Goal: Answer question/provide support

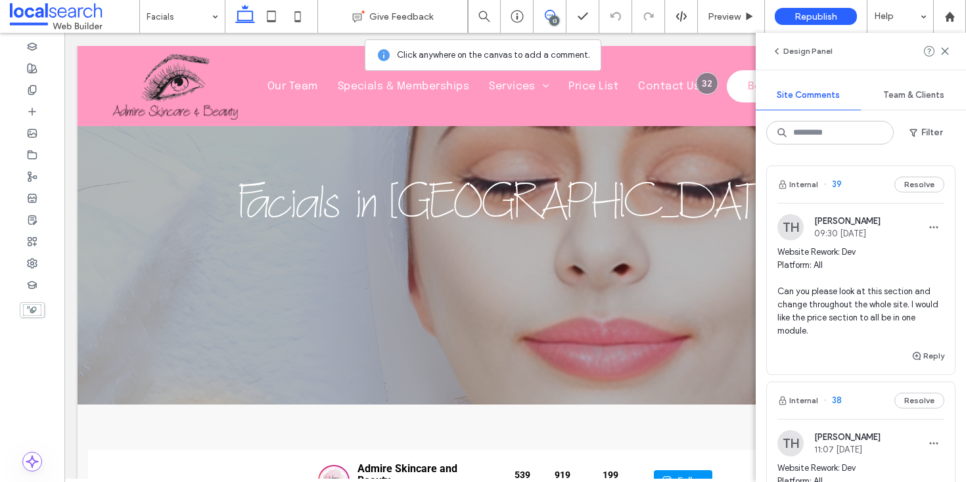
click at [852, 307] on span "Website Rework: Dev Platform: All Can you please look at this section and chang…" at bounding box center [860, 292] width 167 height 92
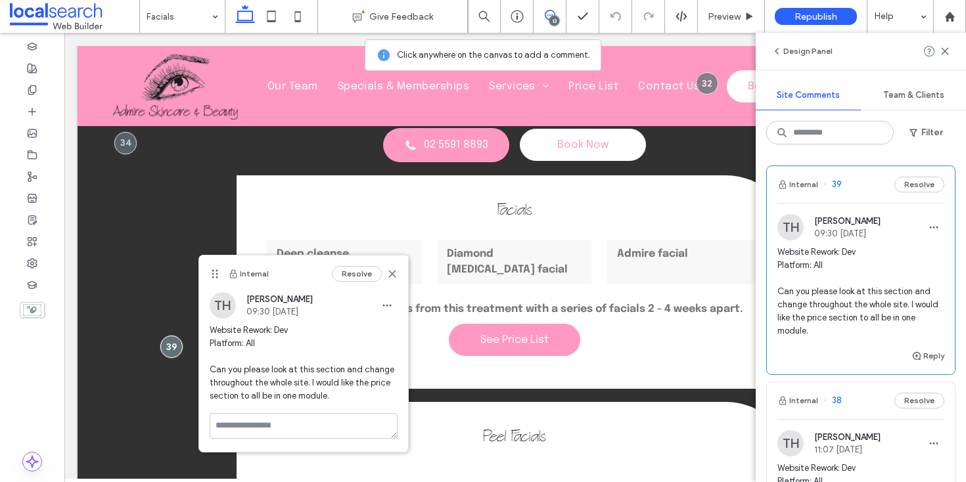
scroll to position [17, 0]
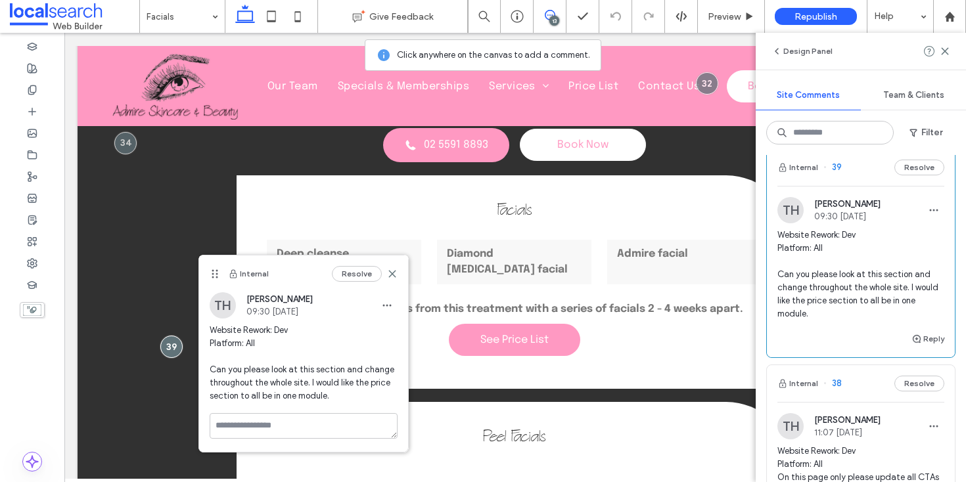
click at [854, 269] on span "Website Rework: Dev Platform: All Can you please look at this section and chang…" at bounding box center [860, 275] width 167 height 92
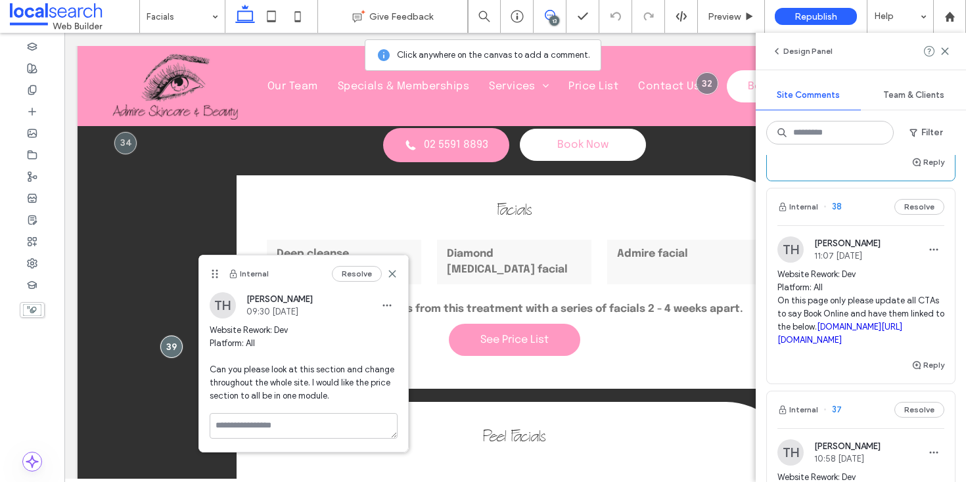
scroll to position [199, 0]
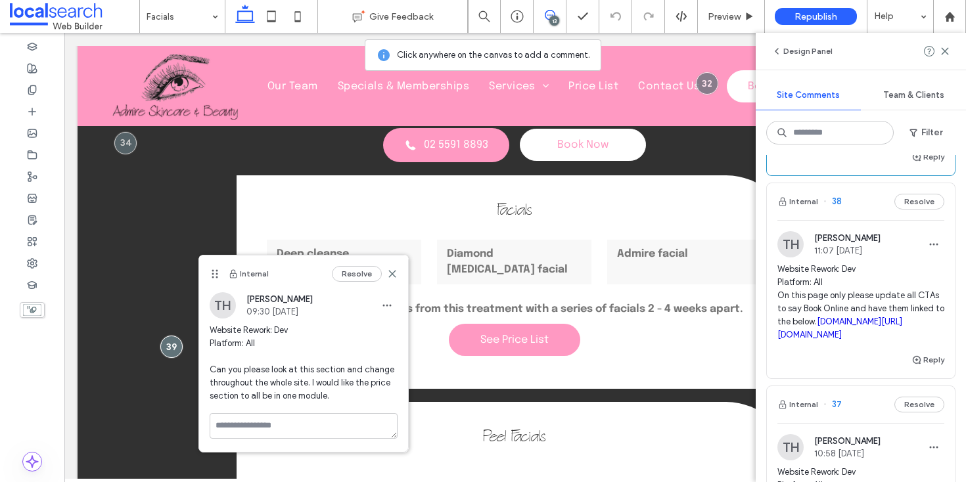
click at [851, 288] on span "Website Rework: Dev Platform: All On this page only please update all CTAs to s…" at bounding box center [860, 302] width 167 height 79
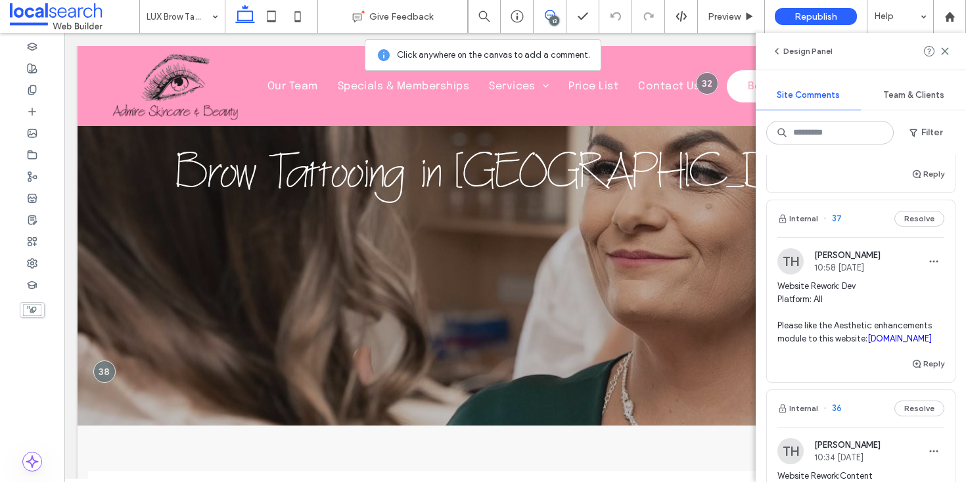
scroll to position [399, 0]
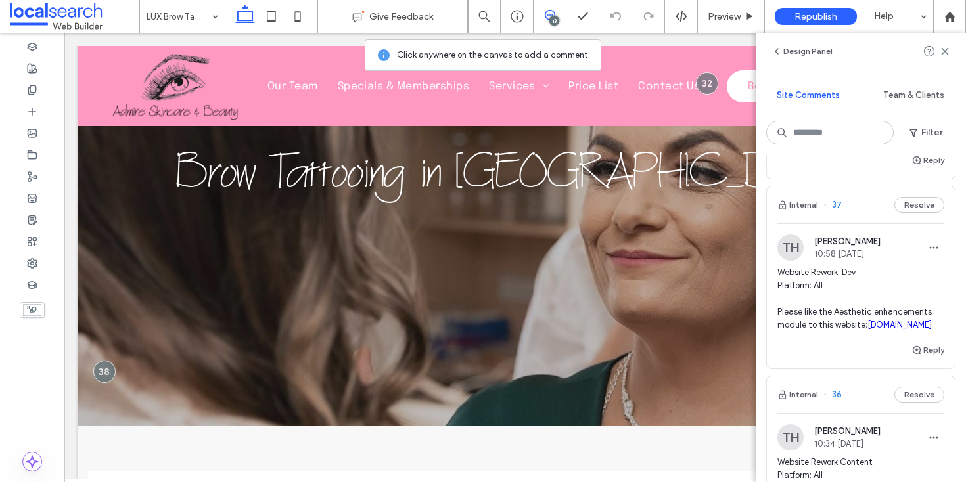
click at [874, 332] on span "Website Rework: Dev Platform: All Please like the Aesthetic enhancements module…" at bounding box center [860, 299] width 167 height 66
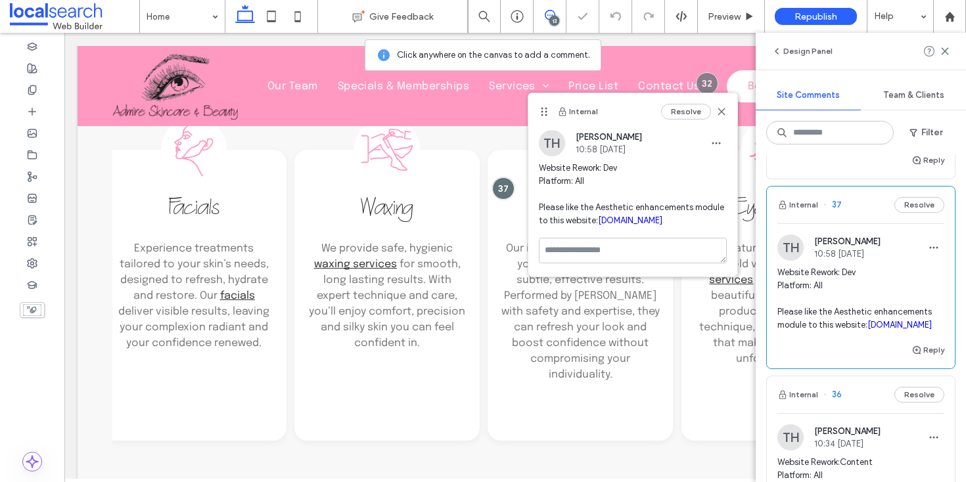
scroll to position [826, 0]
click at [929, 249] on use "button" at bounding box center [933, 248] width 9 height 2
click at [859, 344] on div "Edit" at bounding box center [874, 347] width 117 height 25
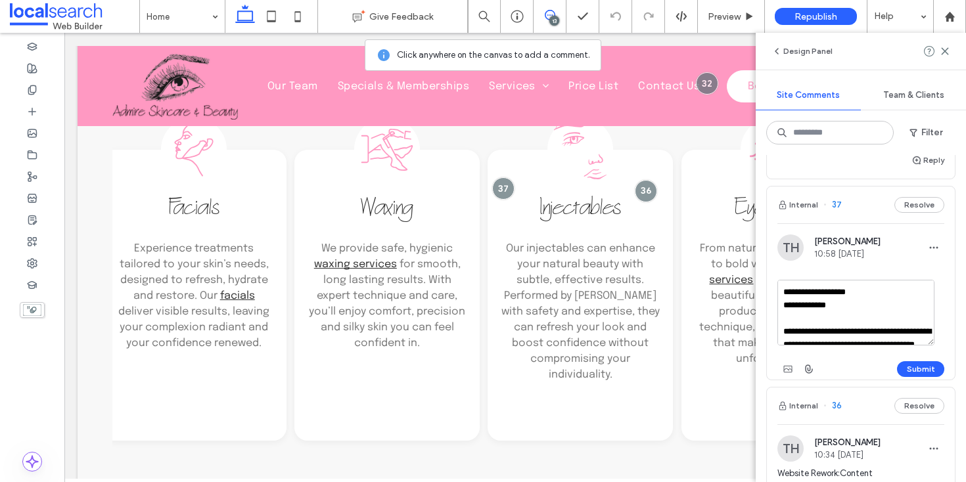
scroll to position [25, 0]
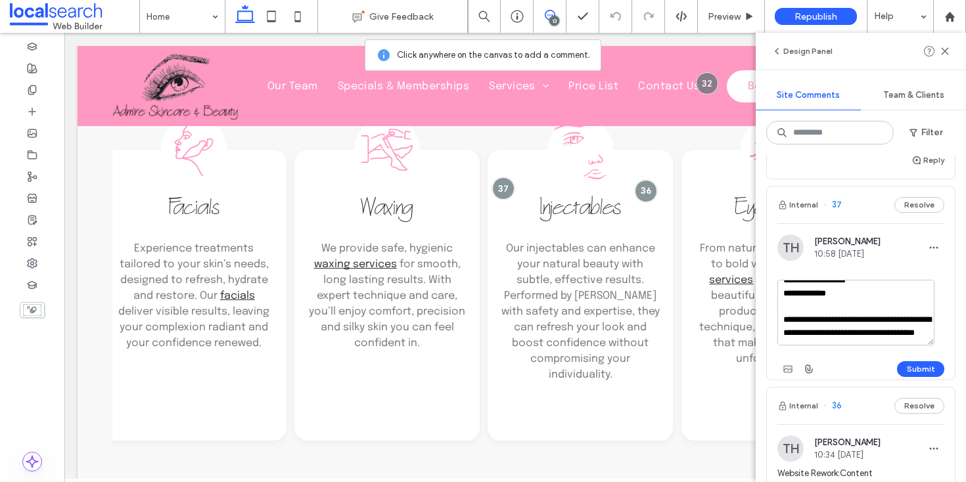
click at [823, 345] on textarea "**********" at bounding box center [855, 313] width 157 height 66
type textarea "**********"
click at [902, 377] on button "Submit" at bounding box center [920, 369] width 47 height 16
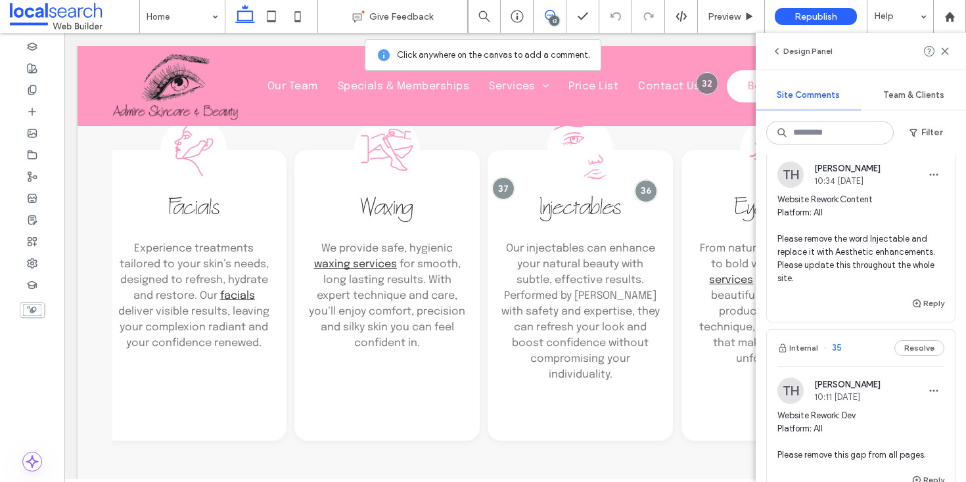
scroll to position [663, 0]
click at [849, 283] on span "Website Rework:Content Platform: All Please remove the word Injectable and repl…" at bounding box center [860, 237] width 167 height 92
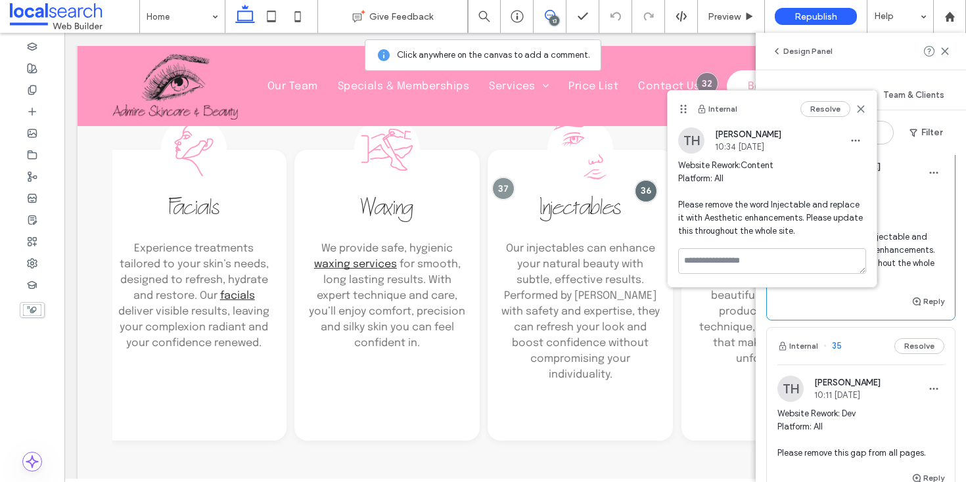
click at [901, 267] on span "Website Rework:Content Platform: All Please remove the word Injectable and repl…" at bounding box center [860, 237] width 167 height 92
click at [857, 106] on use at bounding box center [860, 109] width 6 height 6
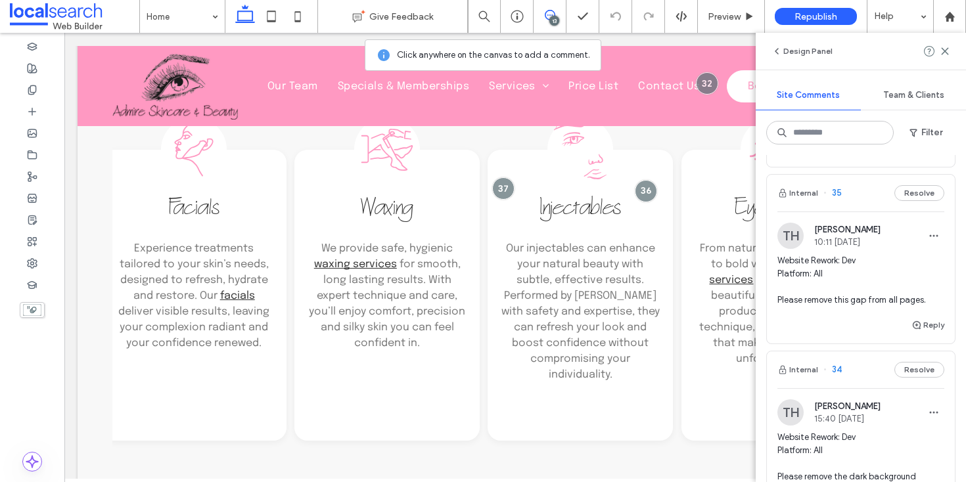
scroll to position [860, 0]
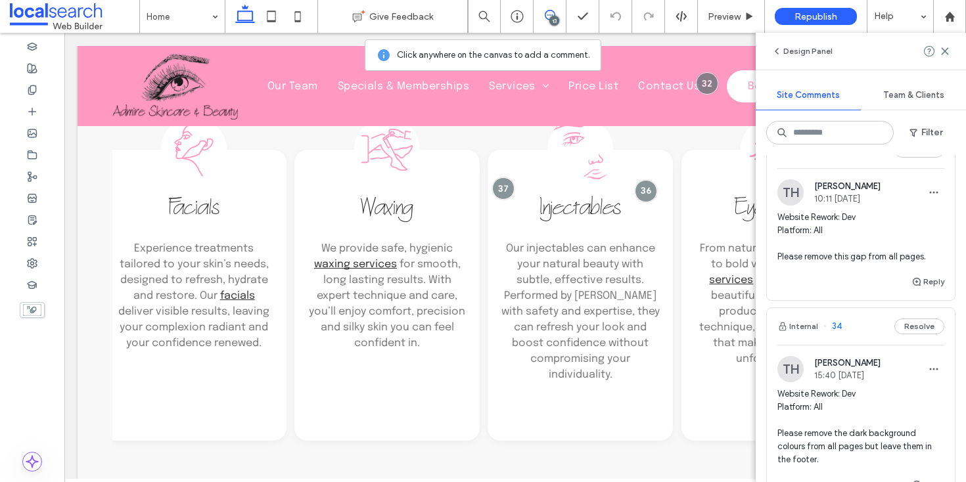
click at [876, 263] on span "Website Rework: Dev Platform: All Please remove this gap from all pages." at bounding box center [860, 237] width 167 height 53
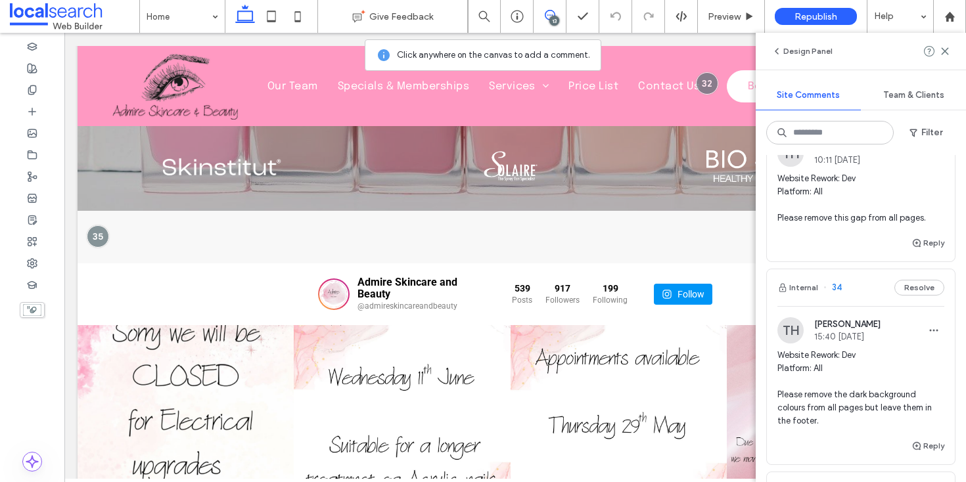
scroll to position [898, 0]
click at [925, 165] on span "button" at bounding box center [933, 154] width 21 height 21
click at [860, 259] on div "Edit" at bounding box center [874, 254] width 117 height 25
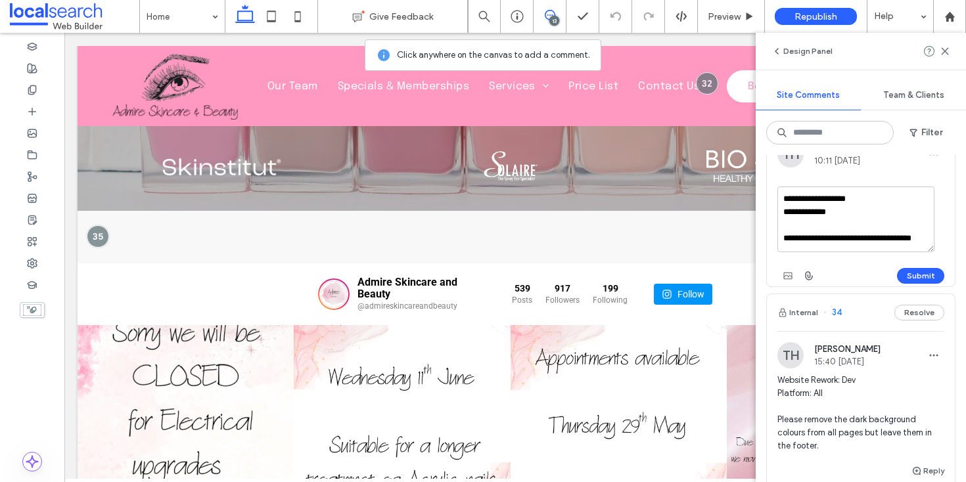
scroll to position [12, 0]
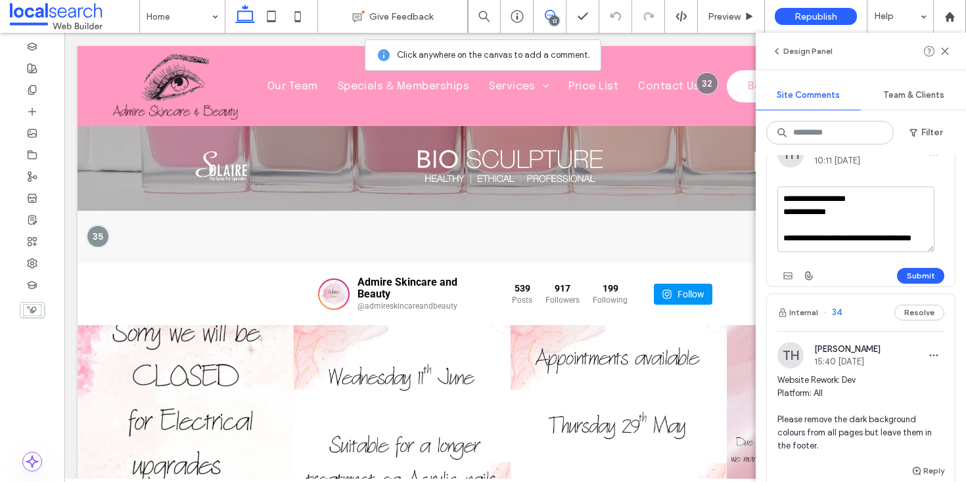
drag, startPoint x: 810, startPoint y: 303, endPoint x: 780, endPoint y: 290, distance: 32.1
click at [780, 252] on textarea "**********" at bounding box center [855, 220] width 157 height 66
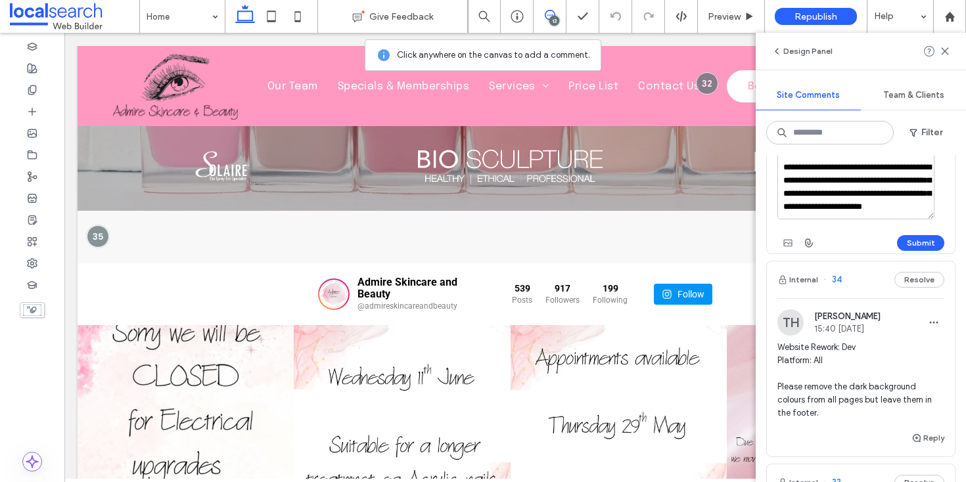
scroll to position [937, 0]
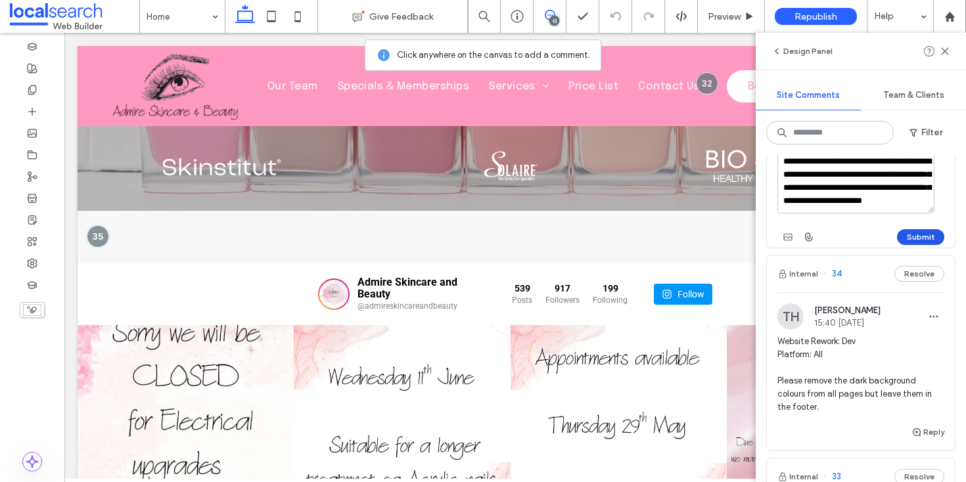
type textarea "**********"
click at [907, 245] on button "Submit" at bounding box center [920, 237] width 47 height 16
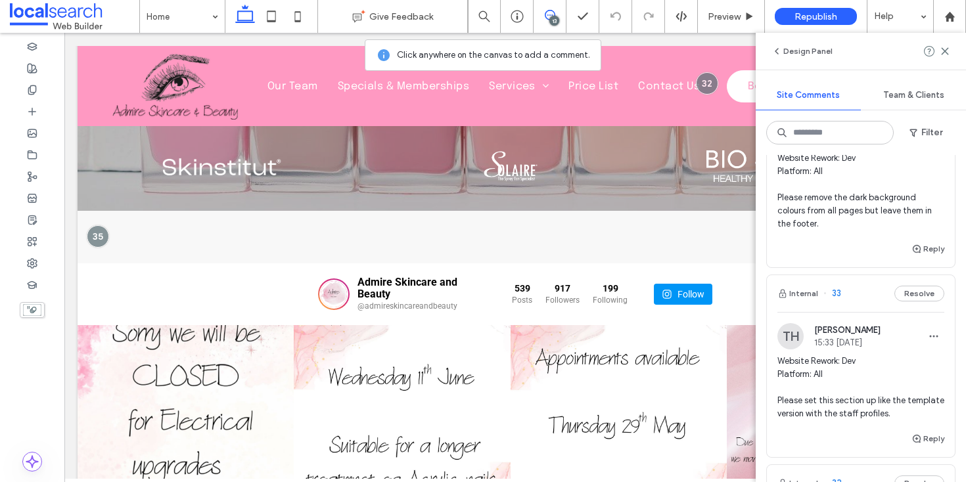
scroll to position [1151, 0]
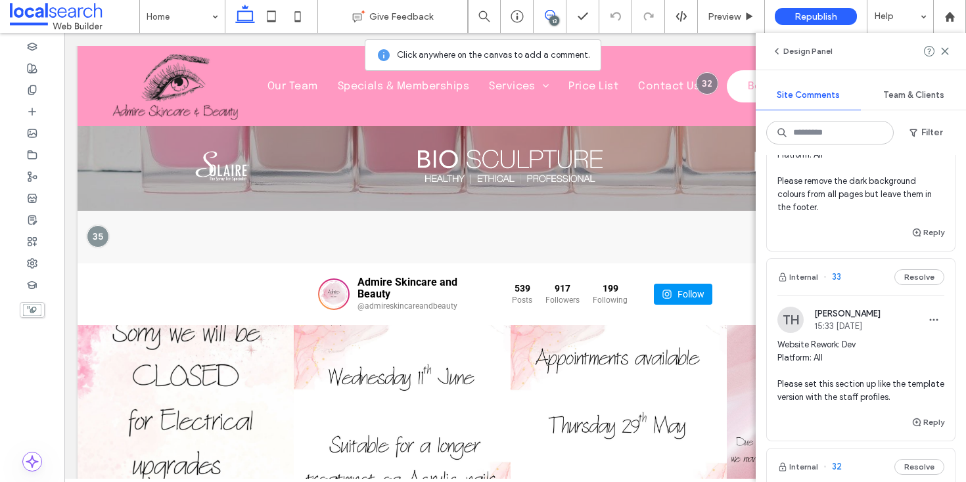
click at [856, 214] on span "Website Rework: Dev Platform: All Please remove the dark background colours fro…" at bounding box center [860, 174] width 167 height 79
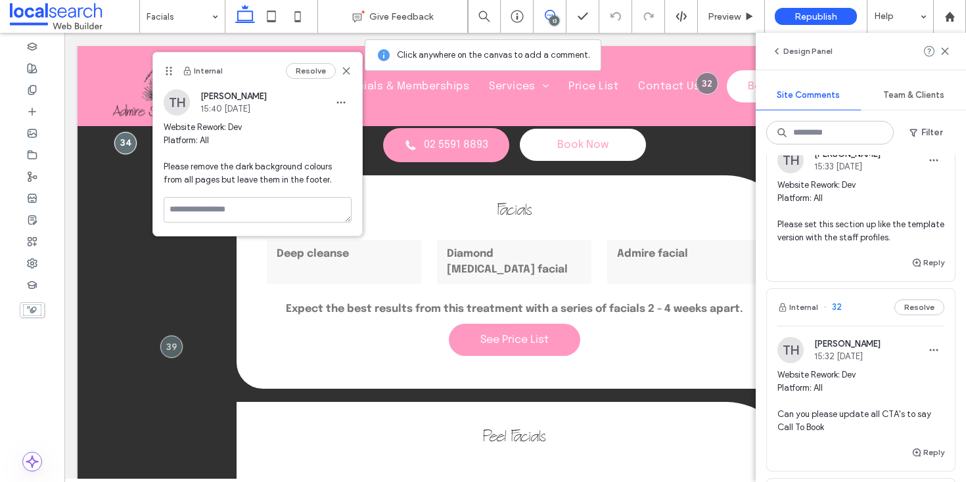
scroll to position [1312, 0]
click at [875, 243] on span "Website Rework: Dev Platform: All Please set this section up like the template …" at bounding box center [860, 210] width 167 height 66
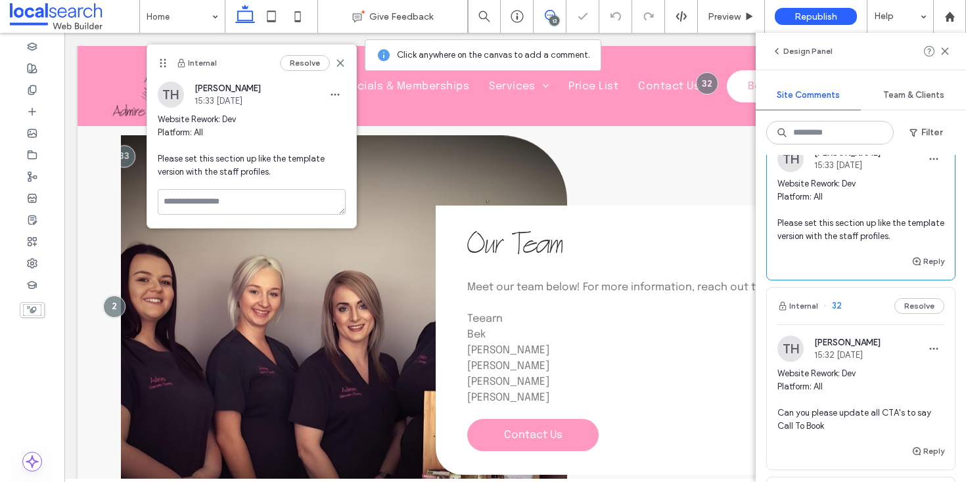
scroll to position [2441, 0]
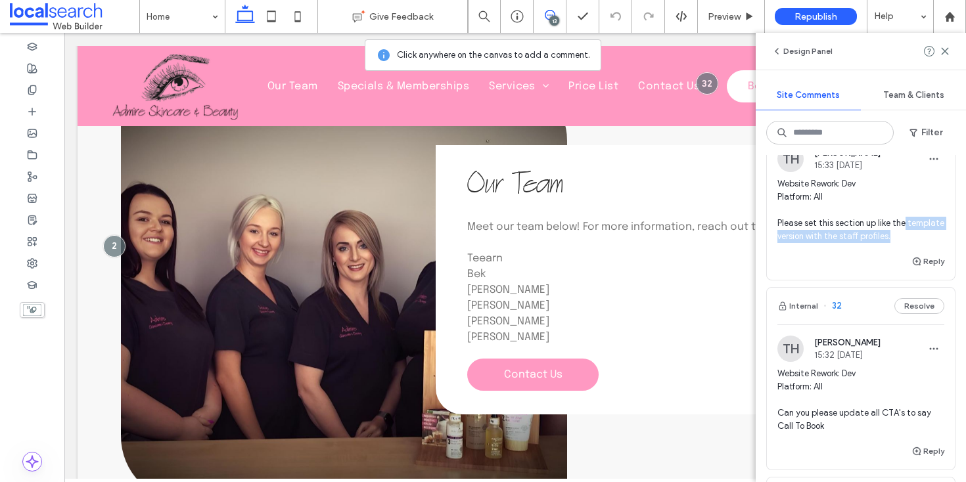
drag, startPoint x: 929, startPoint y: 315, endPoint x: 936, endPoint y: 302, distance: 14.1
click at [936, 254] on div "TH [PERSON_NAME] 15:33 [DATE] Website Rework: Dev Platform: All Please set this…" at bounding box center [861, 200] width 188 height 108
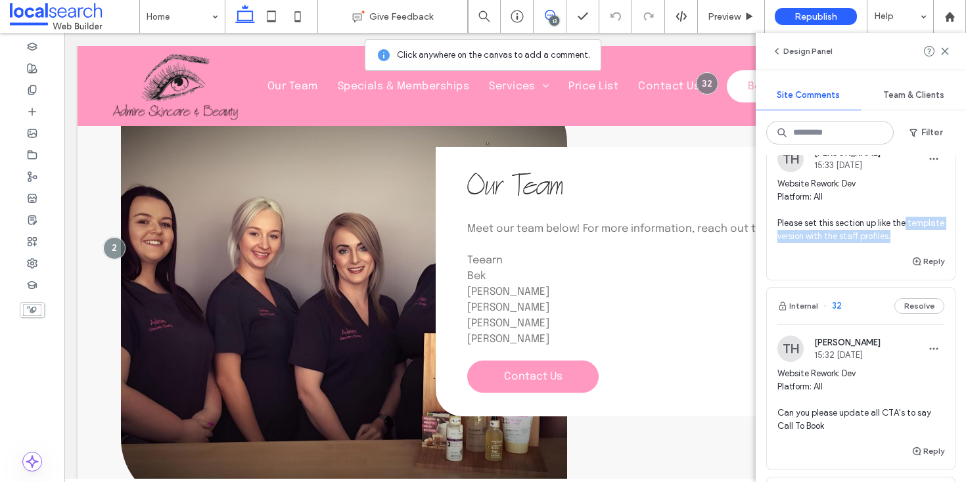
scroll to position [2439, 0]
click at [916, 243] on span "Website Rework: Dev Platform: All Please set this section up like the template …" at bounding box center [860, 210] width 167 height 66
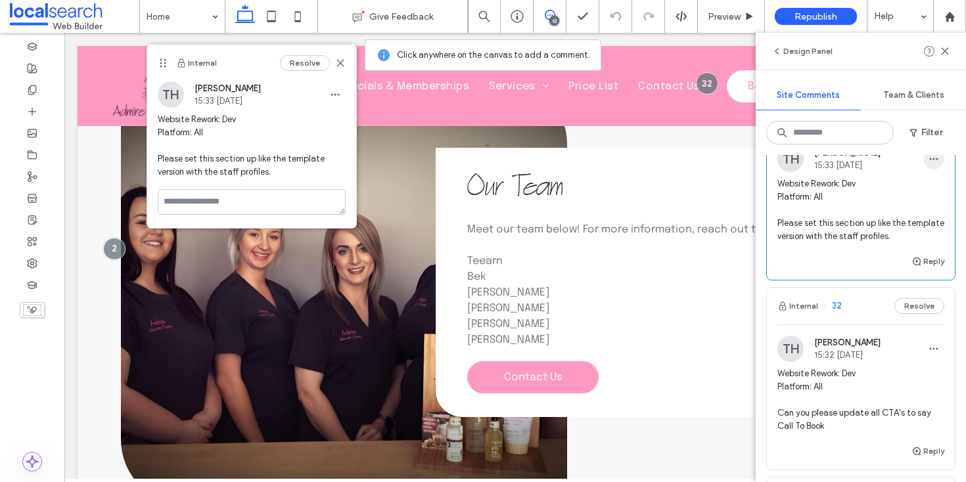
click at [931, 169] on span "button" at bounding box center [933, 158] width 21 height 21
click at [856, 270] on div "Edit" at bounding box center [874, 271] width 117 height 25
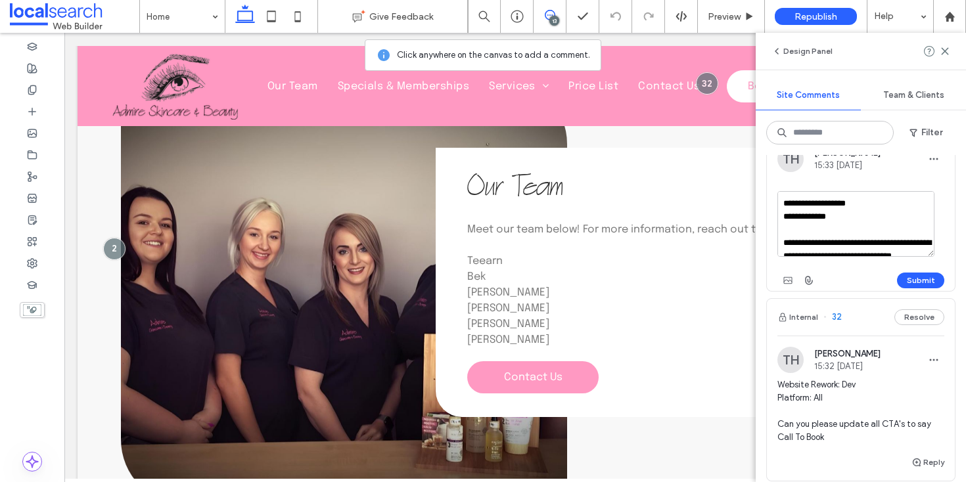
scroll to position [25, 0]
drag, startPoint x: 820, startPoint y: 321, endPoint x: 782, endPoint y: 296, distance: 45.7
click at [782, 257] on textarea "**********" at bounding box center [855, 224] width 157 height 66
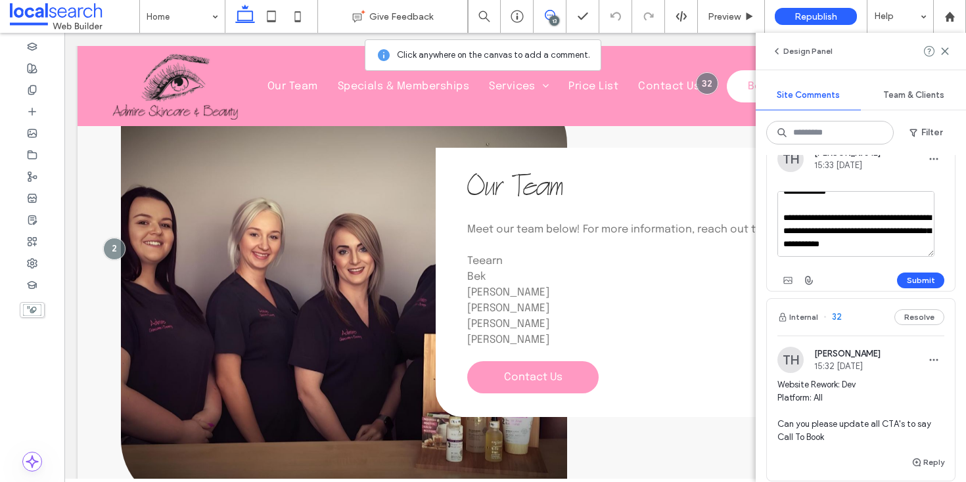
scroll to position [32, 0]
type textarea "**********"
click at [907, 288] on button "Submit" at bounding box center [920, 281] width 47 height 16
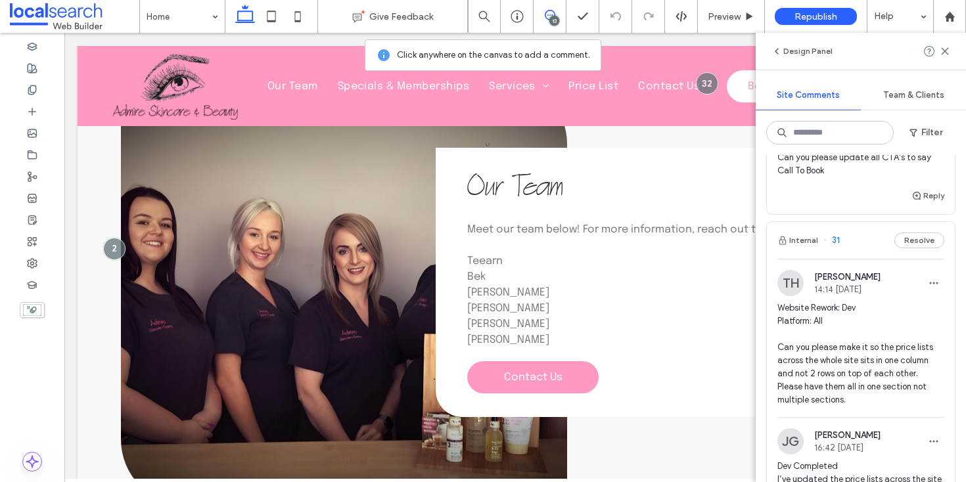
scroll to position [1586, 0]
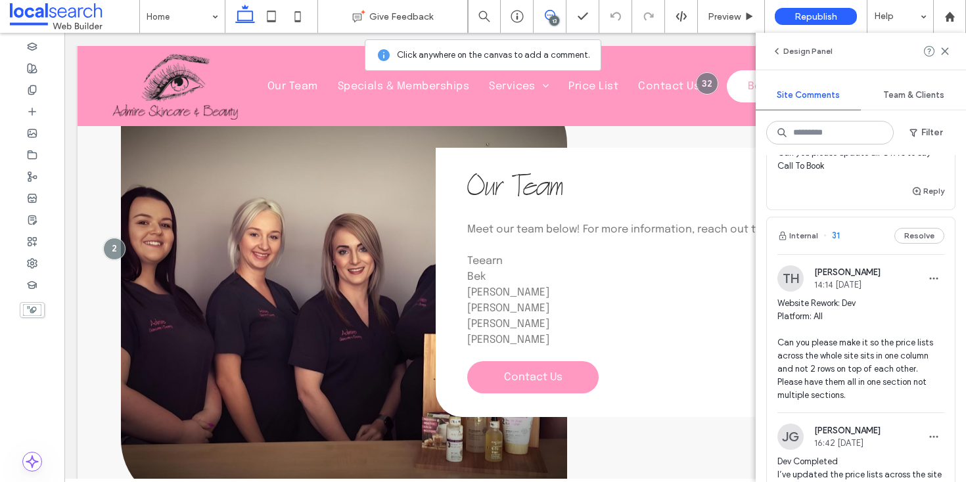
click at [865, 183] on div "Website Rework: Dev Platform: All Can you please update all CTA's to say Call T…" at bounding box center [860, 145] width 167 height 76
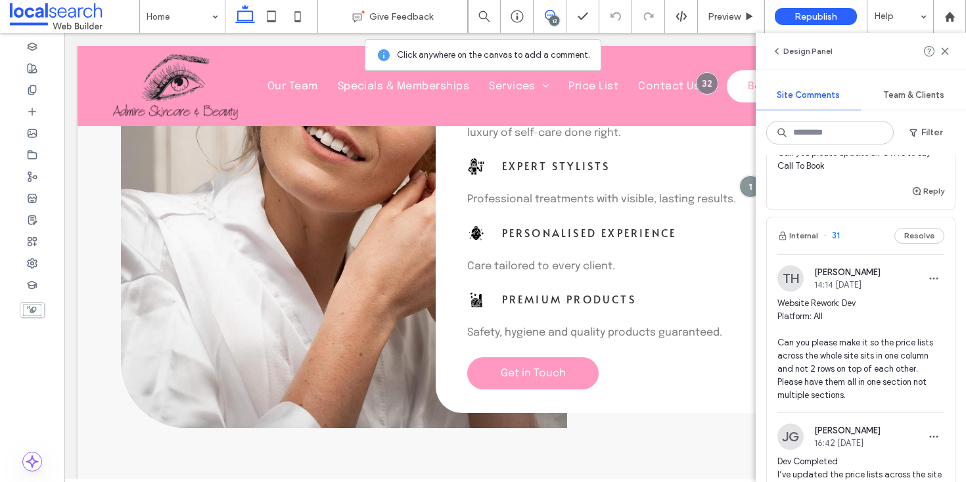
scroll to position [590, 0]
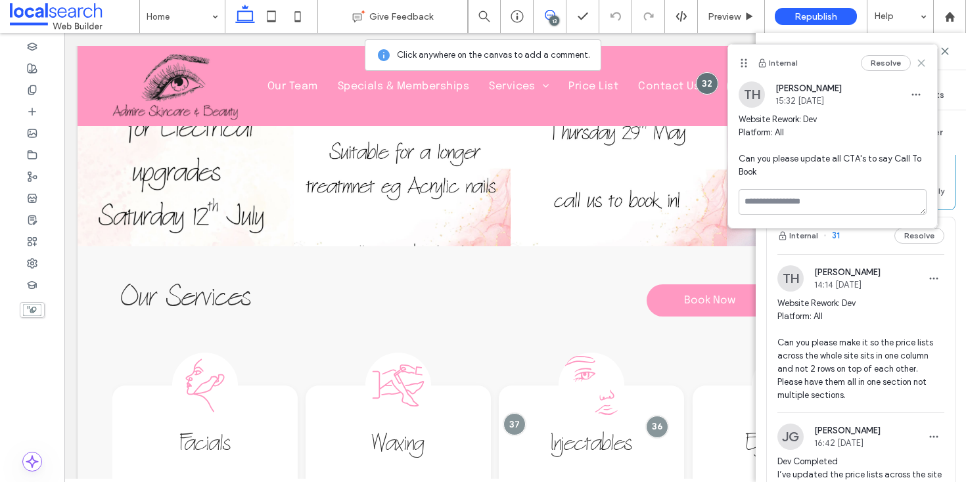
click at [923, 62] on icon at bounding box center [921, 63] width 11 height 11
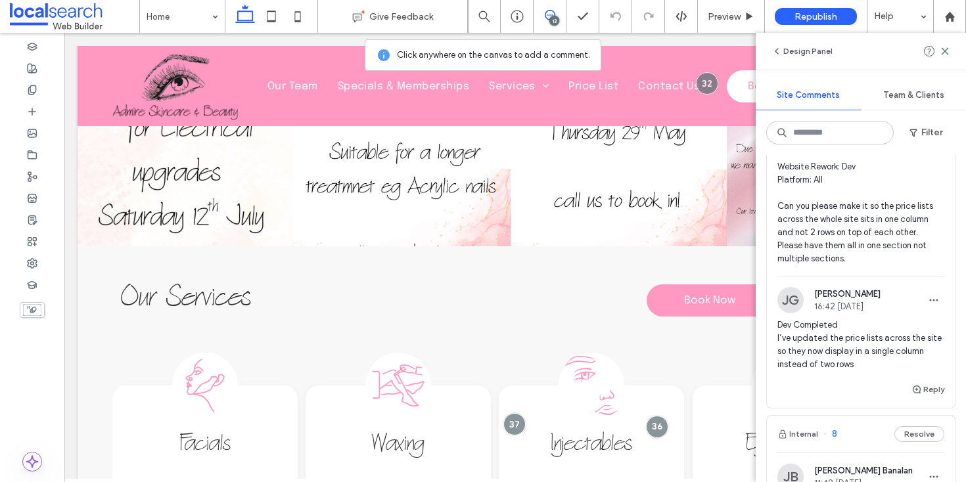
scroll to position [1752, 0]
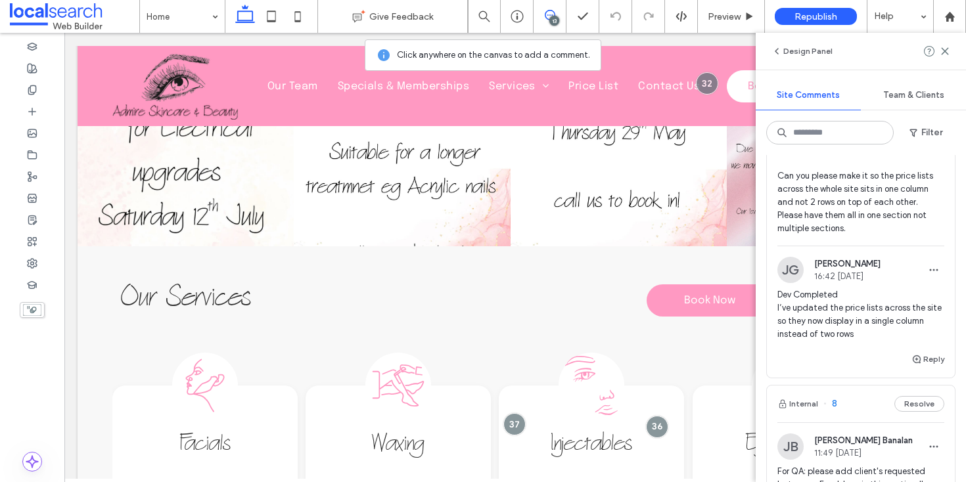
click at [866, 235] on span "Website Rework: Dev Platform: All Can you please make it so the price lists acr…" at bounding box center [860, 182] width 167 height 105
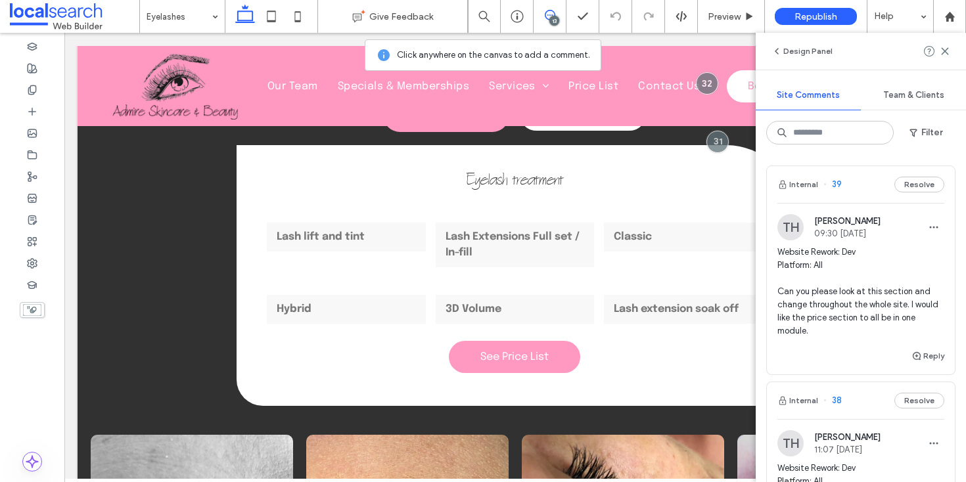
click at [875, 304] on span "Website Rework: Dev Platform: All Can you please look at this section and chang…" at bounding box center [860, 292] width 167 height 92
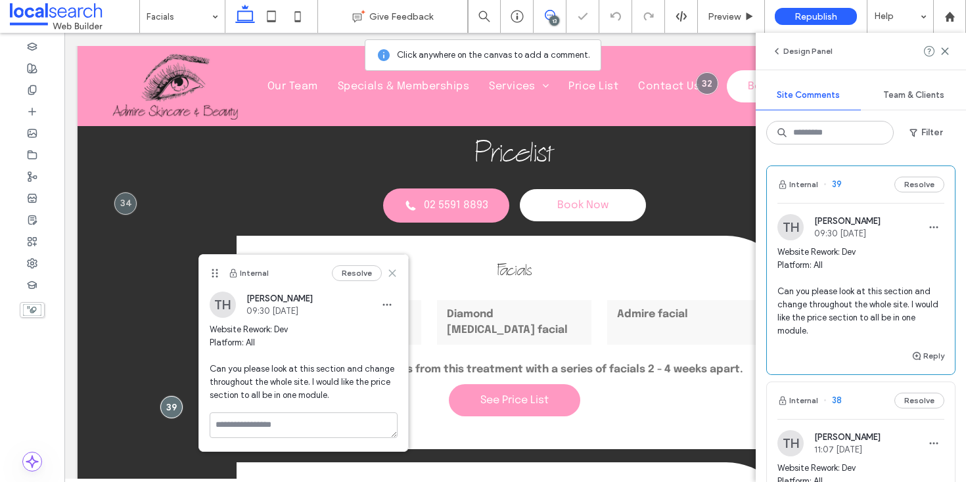
scroll to position [753, 0]
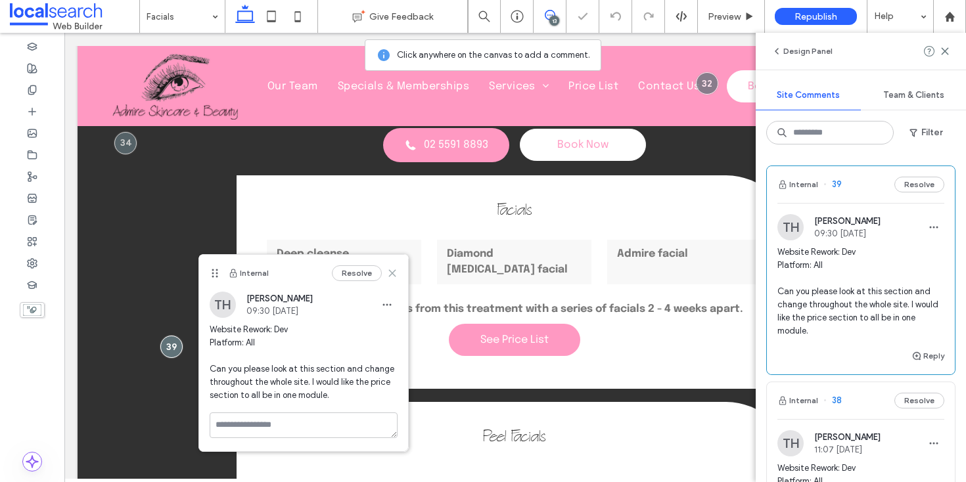
click at [392, 273] on use at bounding box center [392, 274] width 6 height 6
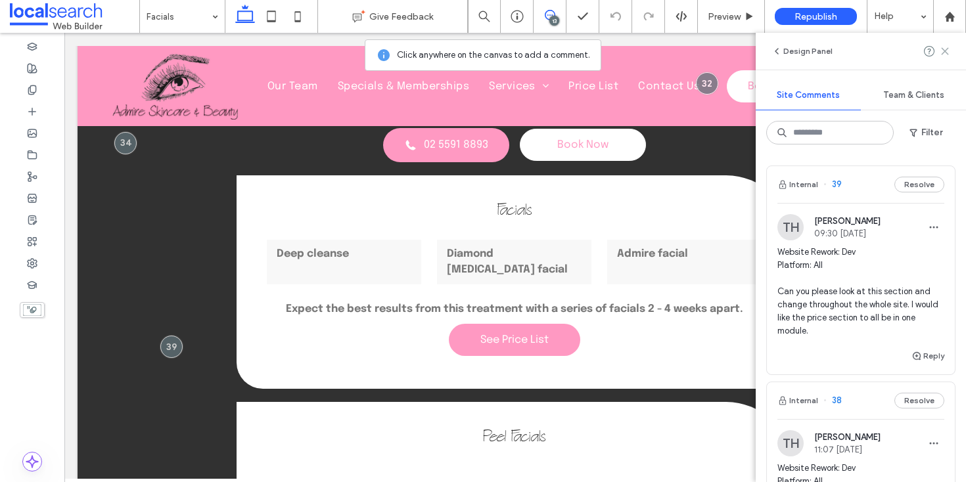
click at [942, 46] on icon at bounding box center [944, 51] width 11 height 11
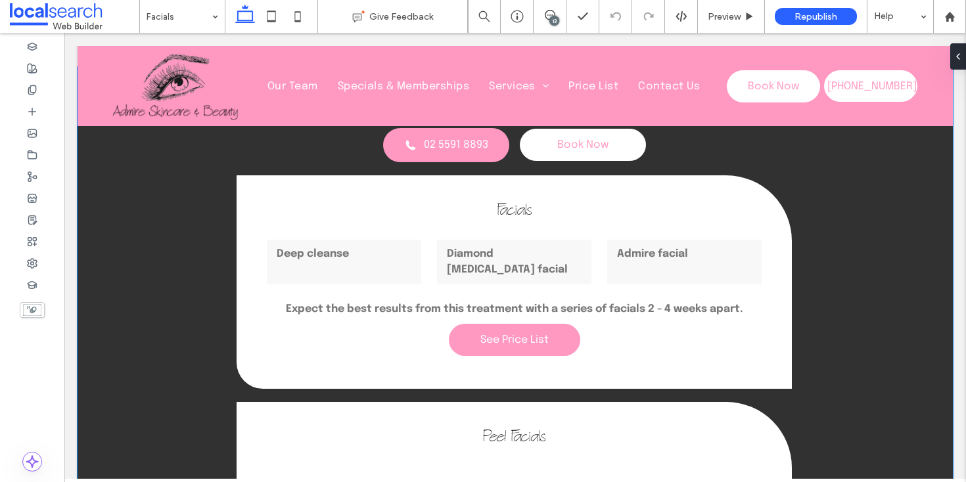
click at [497, 278] on p "Diamond [MEDICAL_DATA] facial" at bounding box center [514, 262] width 135 height 32
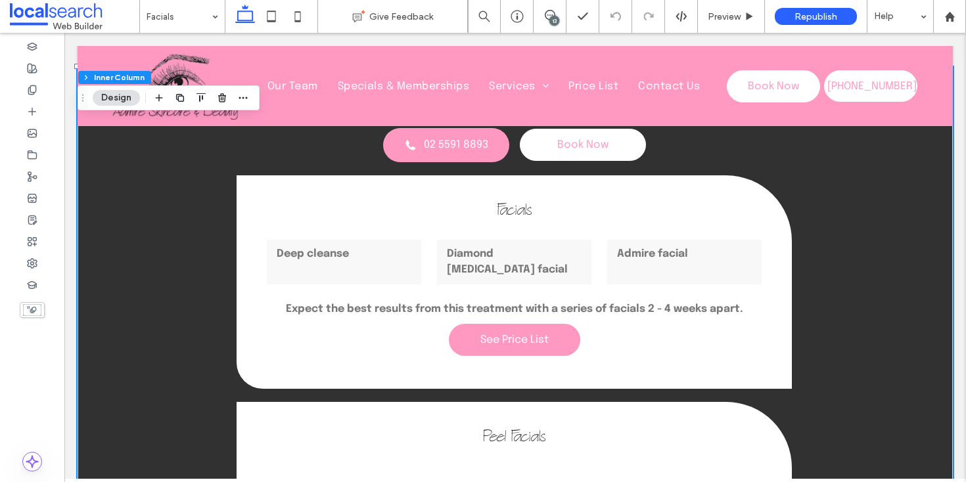
click at [497, 278] on p "Diamond [MEDICAL_DATA] facial" at bounding box center [514, 262] width 135 height 32
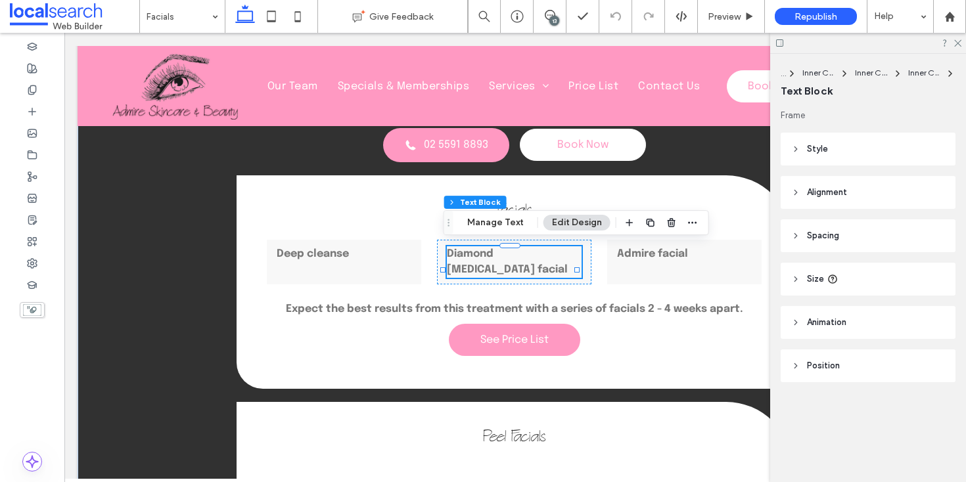
click at [497, 278] on p "Diamond [MEDICAL_DATA] facial" at bounding box center [514, 262] width 135 height 32
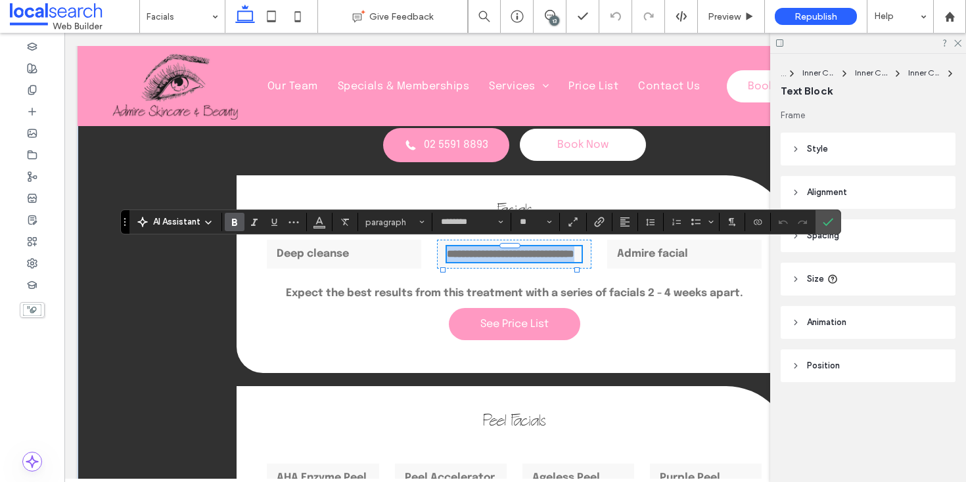
copy strong "**********"
click at [556, 21] on div "13" at bounding box center [554, 21] width 10 height 10
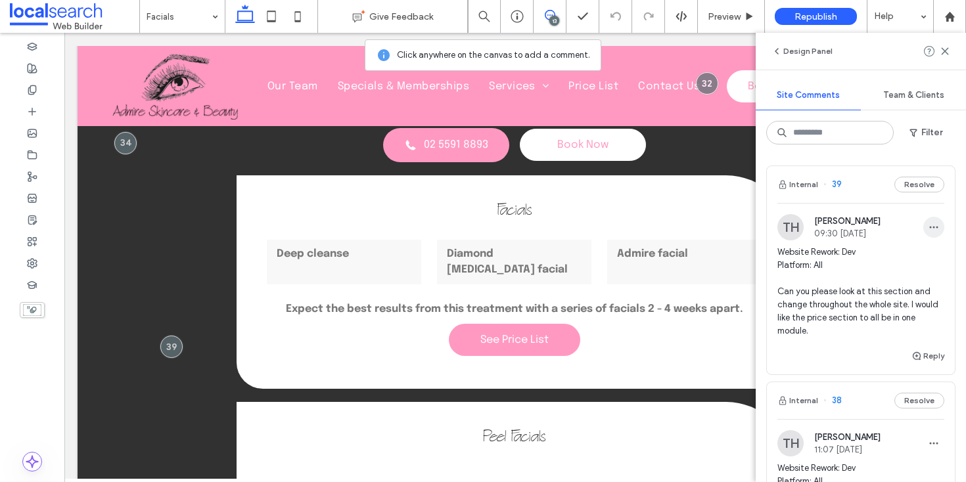
click at [929, 227] on use "button" at bounding box center [933, 228] width 9 height 2
click at [847, 261] on div "Edit" at bounding box center [874, 261] width 117 height 25
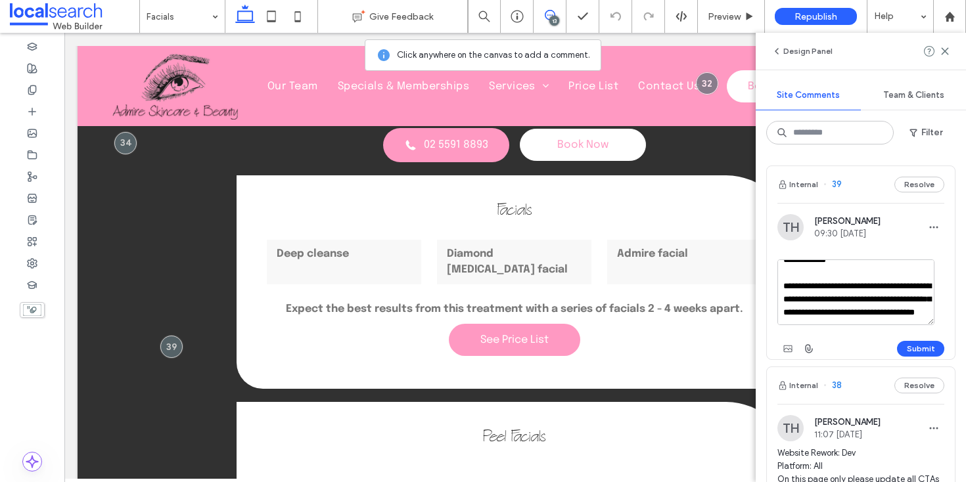
scroll to position [38, 0]
drag, startPoint x: 887, startPoint y: 316, endPoint x: 773, endPoint y: 273, distance: 122.2
click at [773, 273] on div "**********" at bounding box center [861, 286] width 188 height 145
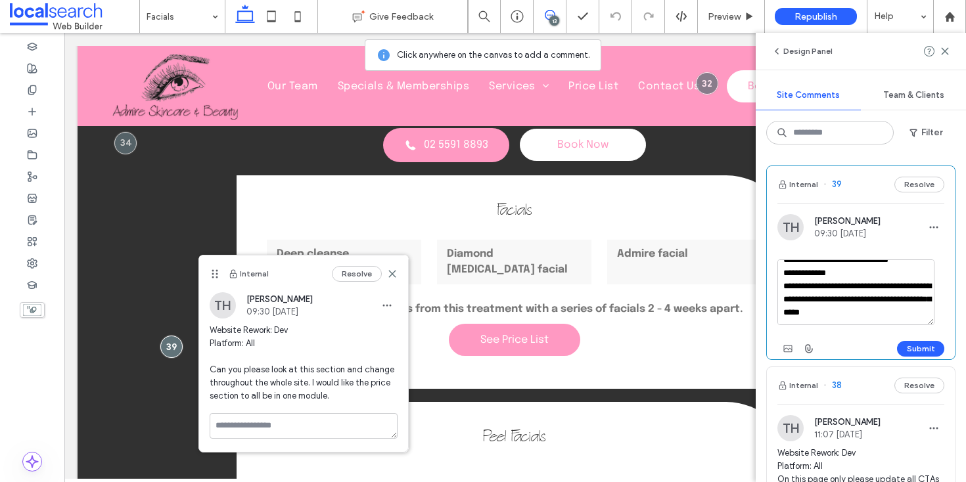
scroll to position [196, 0]
type textarea "**********"
click at [786, 346] on icon "button" at bounding box center [787, 349] width 11 height 11
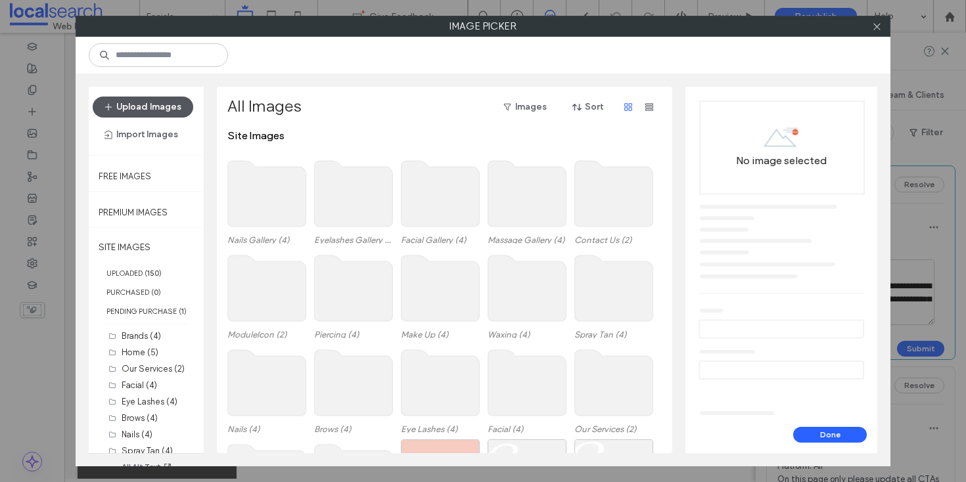
click at [158, 101] on button "Upload Images" at bounding box center [143, 107] width 100 height 21
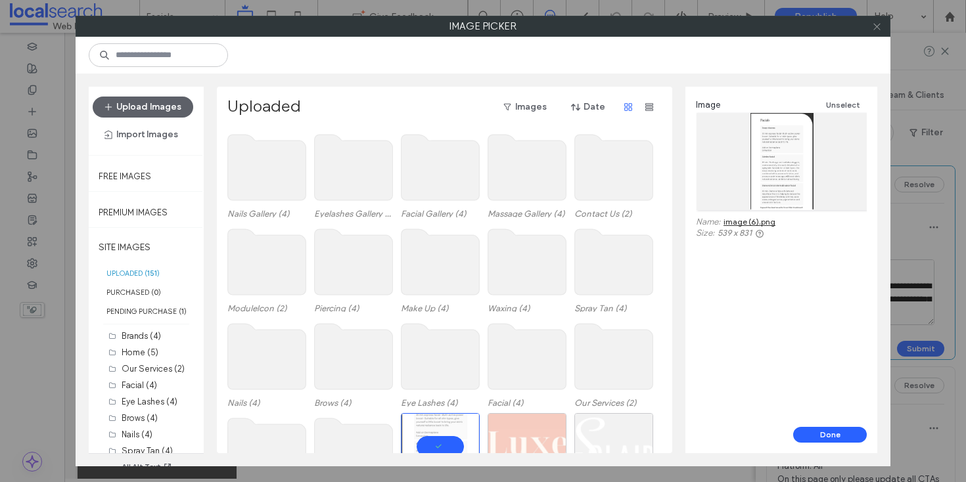
click at [877, 25] on use at bounding box center [876, 26] width 7 height 7
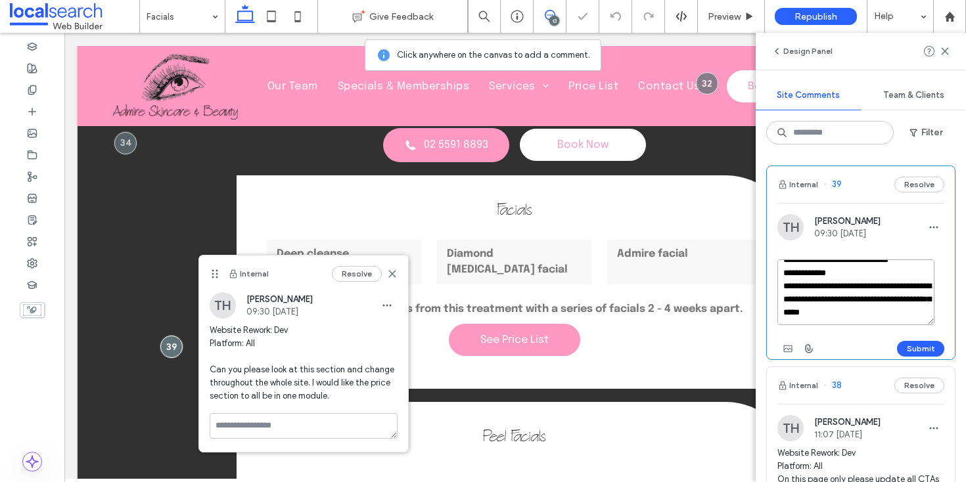
click at [881, 293] on textarea "**********" at bounding box center [855, 292] width 157 height 66
click at [901, 315] on textarea "**********" at bounding box center [855, 292] width 157 height 66
type textarea "**********"
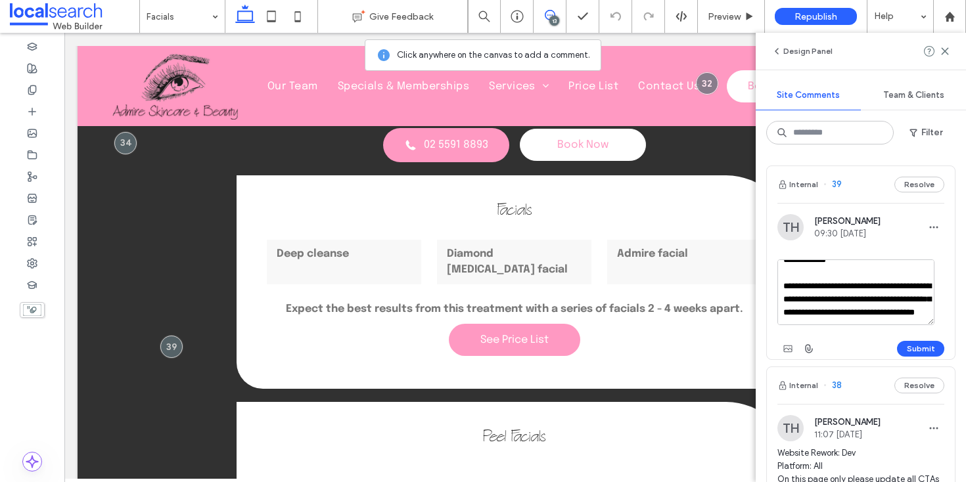
click at [921, 160] on div "**********" at bounding box center [860, 318] width 210 height 327
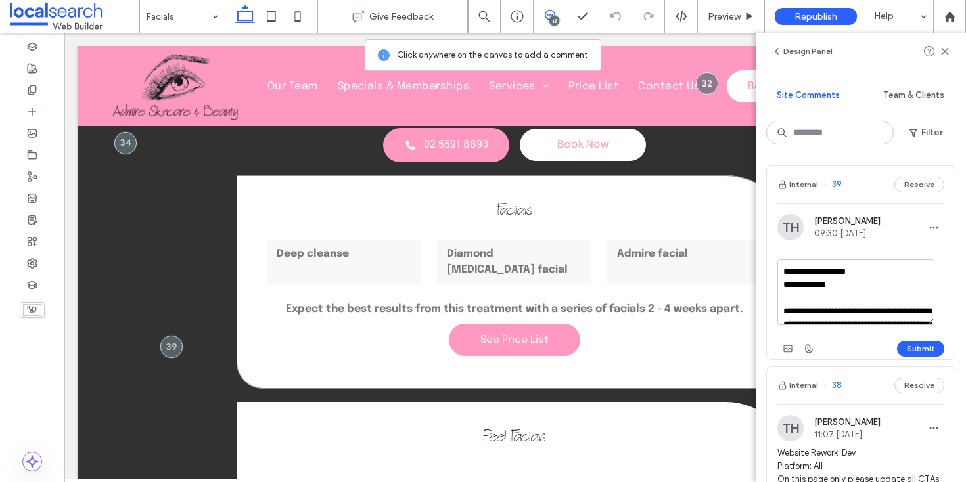
click at [713, 196] on div "Facials Deep cleanse Diamond microdermabrasion facial Admire facial Expect the …" at bounding box center [513, 281] width 555 height 213
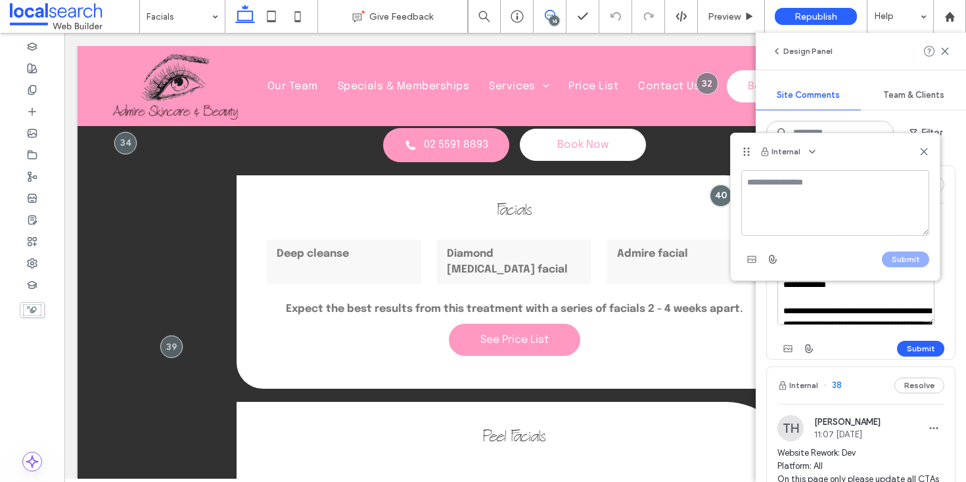
click at [929, 149] on div "Internal" at bounding box center [834, 151] width 209 height 37
click at [923, 152] on use at bounding box center [923, 152] width 6 height 6
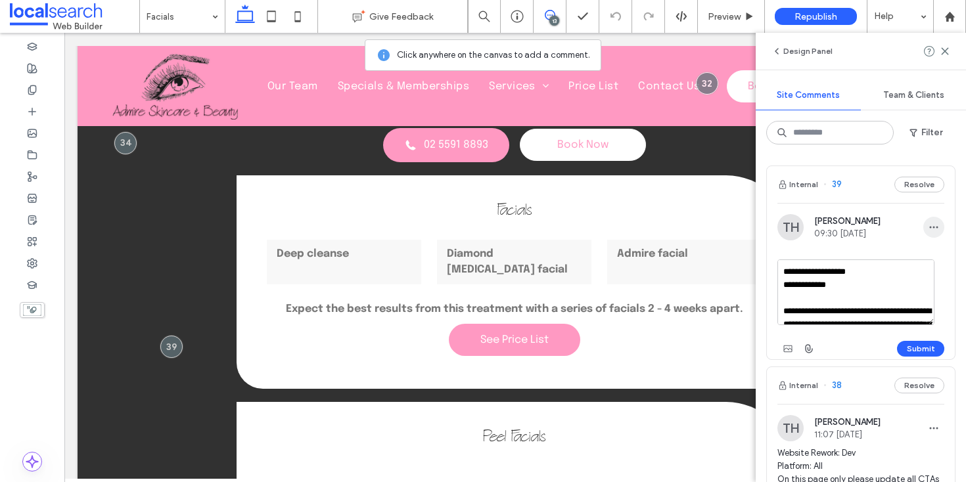
click at [928, 223] on icon "button" at bounding box center [933, 227] width 11 height 11
click at [872, 259] on div "Edit" at bounding box center [874, 261] width 117 height 25
click at [945, 47] on icon at bounding box center [944, 51] width 11 height 11
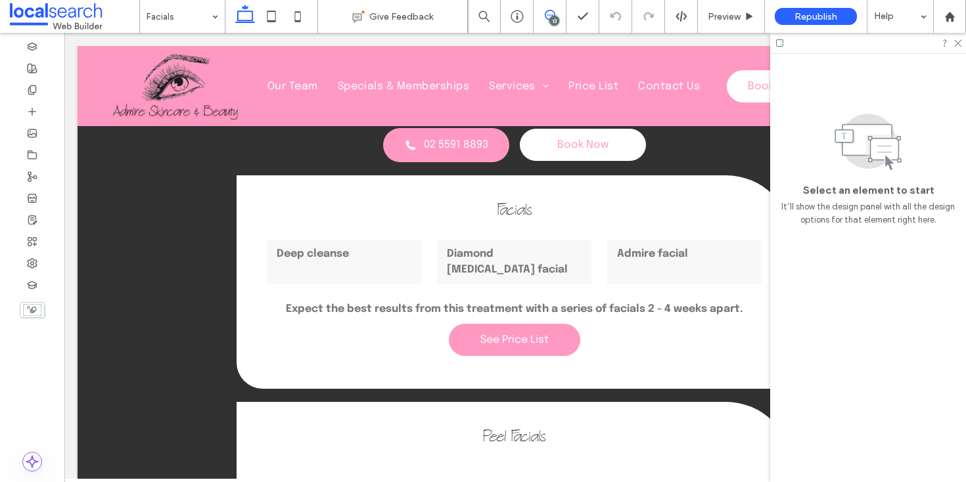
click at [545, 14] on icon at bounding box center [550, 15] width 11 height 11
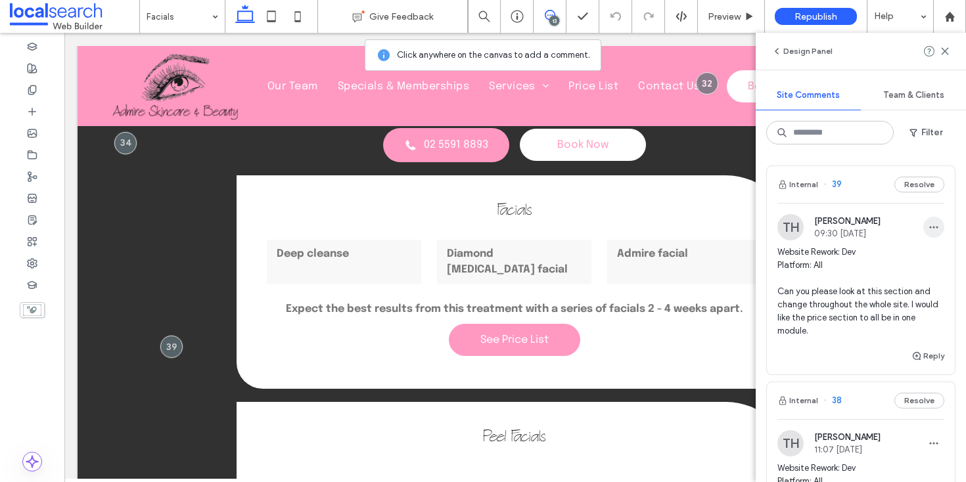
click at [929, 226] on span "button" at bounding box center [933, 227] width 21 height 21
click at [843, 262] on div "Edit" at bounding box center [874, 261] width 117 height 25
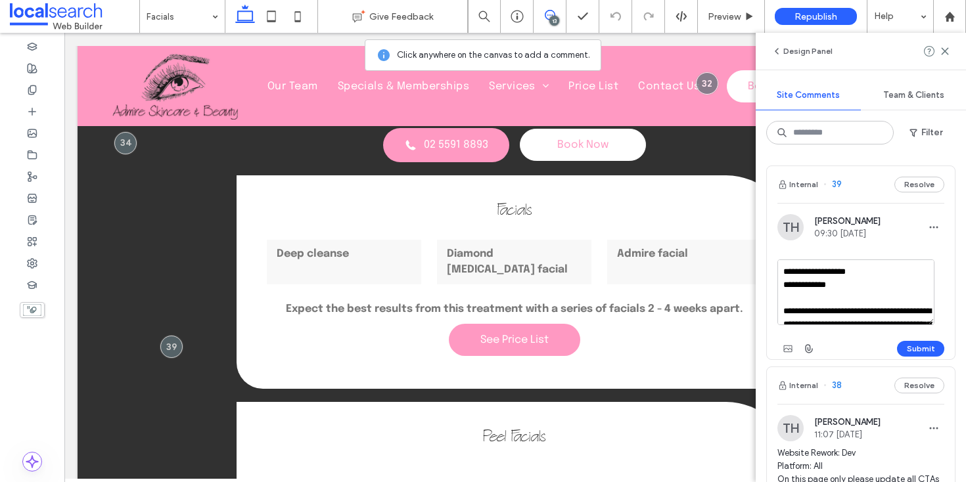
scroll to position [38, 0]
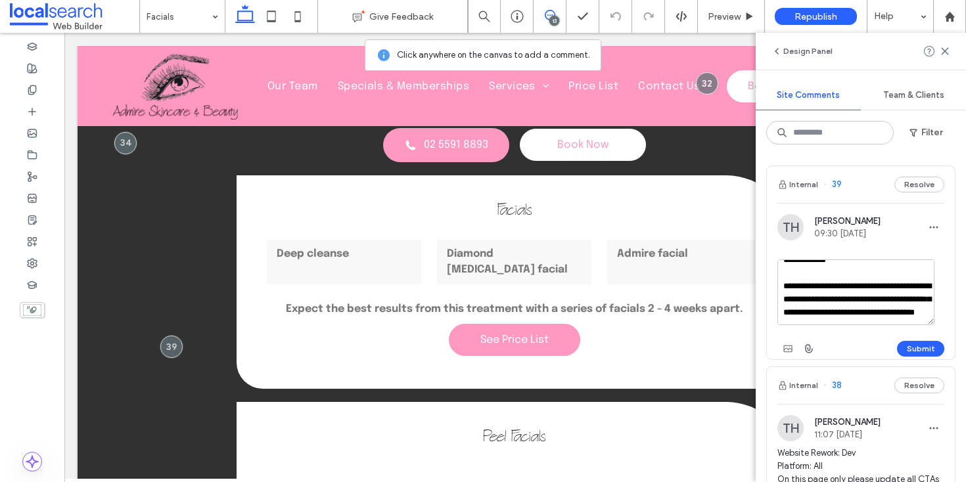
drag, startPoint x: 879, startPoint y: 314, endPoint x: 783, endPoint y: 271, distance: 105.2
click at [783, 271] on textarea "**********" at bounding box center [855, 292] width 157 height 66
type textarea "**********"
click at [784, 348] on use "button" at bounding box center [787, 348] width 9 height 7
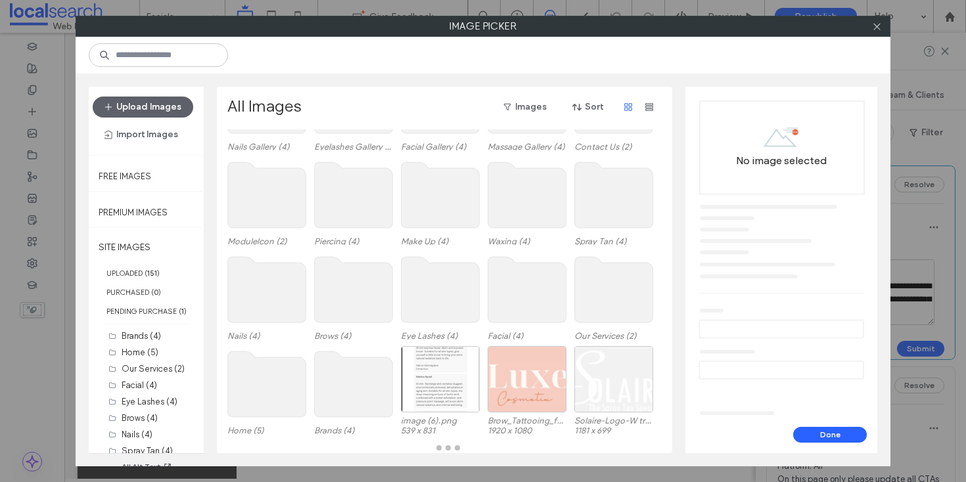
scroll to position [93, 0]
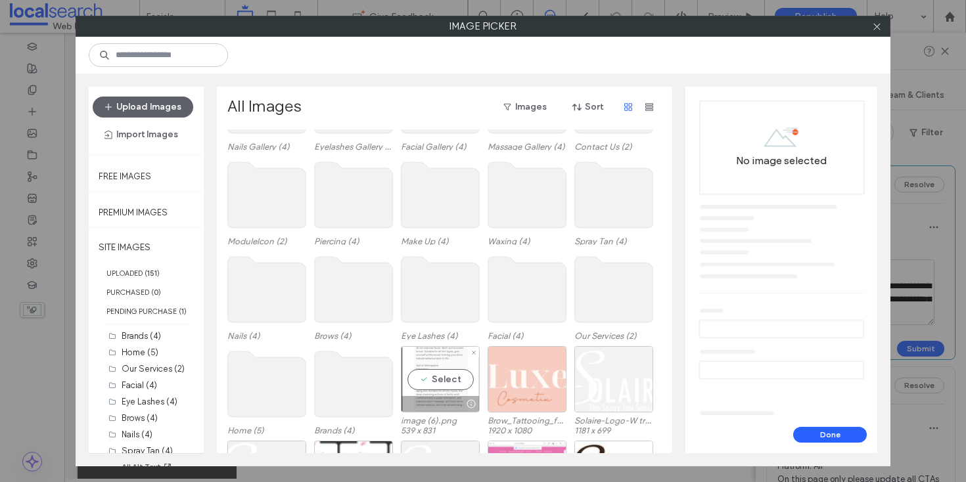
click at [441, 376] on div "Select" at bounding box center [440, 379] width 79 height 66
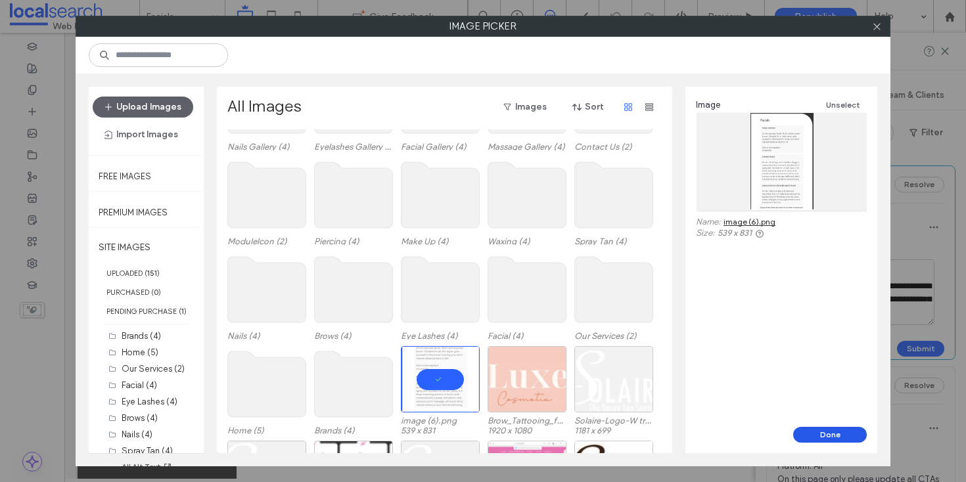
click at [835, 431] on button "Done" at bounding box center [830, 435] width 74 height 16
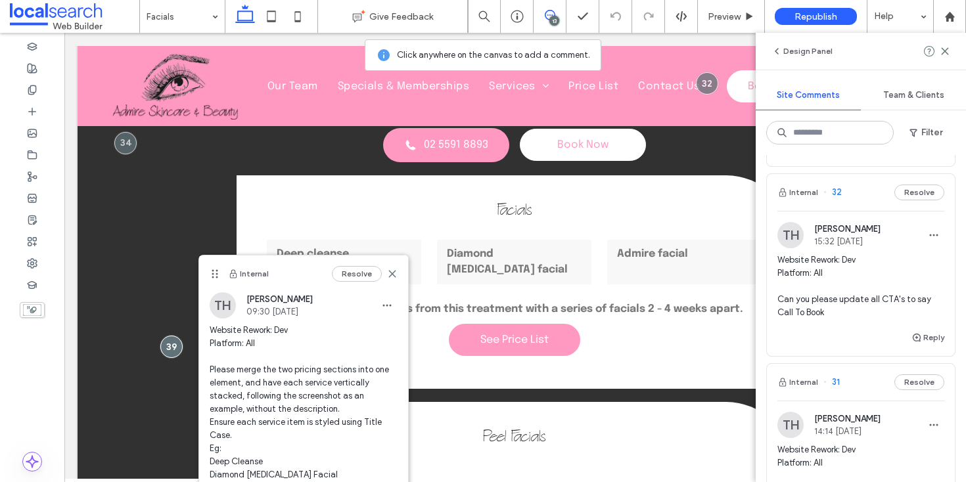
scroll to position [1570, 0]
